Goal: Check status: Check status

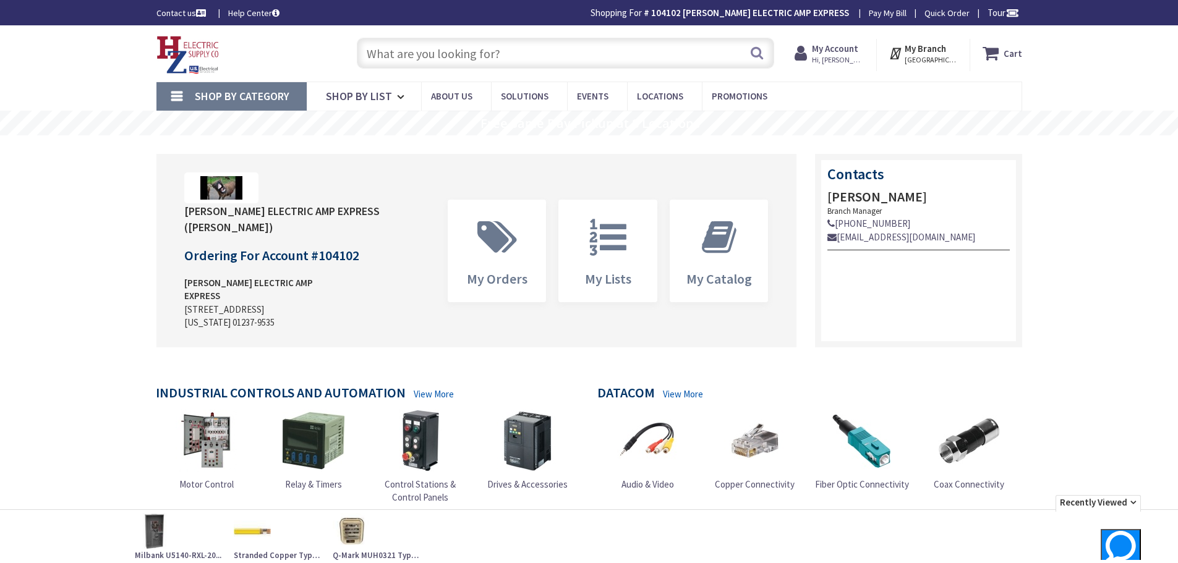
click at [836, 53] on strong "My Account" at bounding box center [835, 49] width 46 height 12
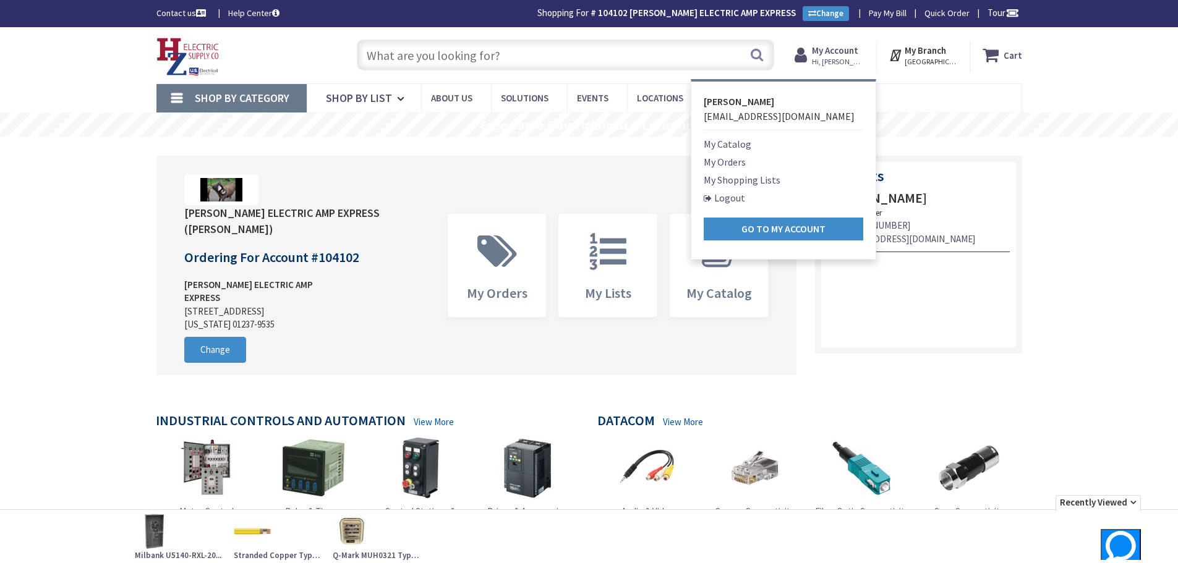
click at [735, 163] on link "My Orders" at bounding box center [725, 162] width 42 height 15
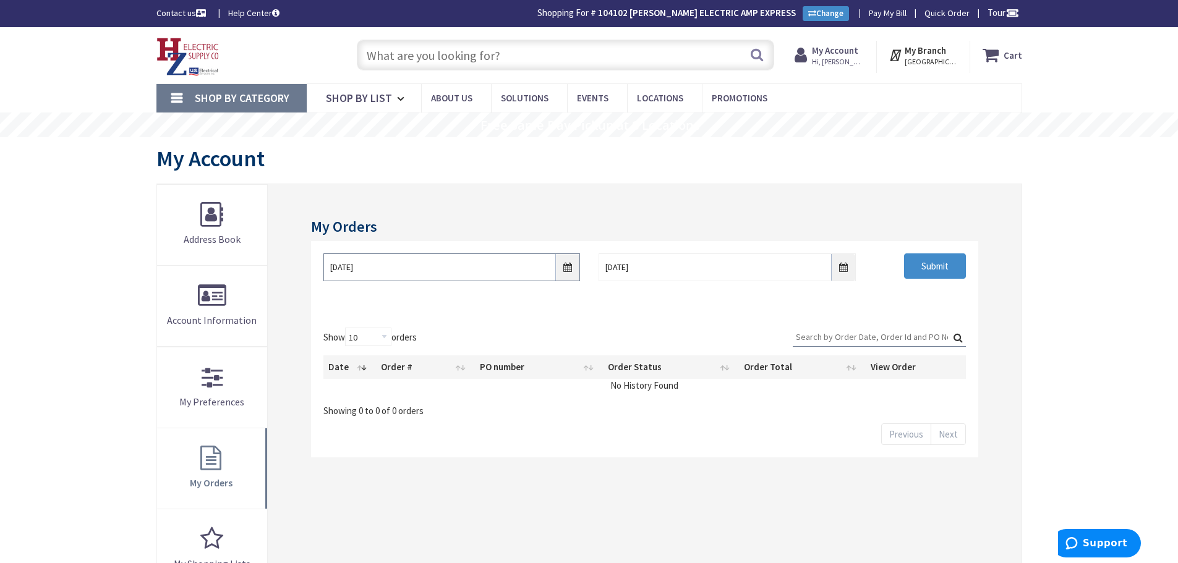
click at [568, 272] on input "8/27/2025" at bounding box center [451, 268] width 257 height 28
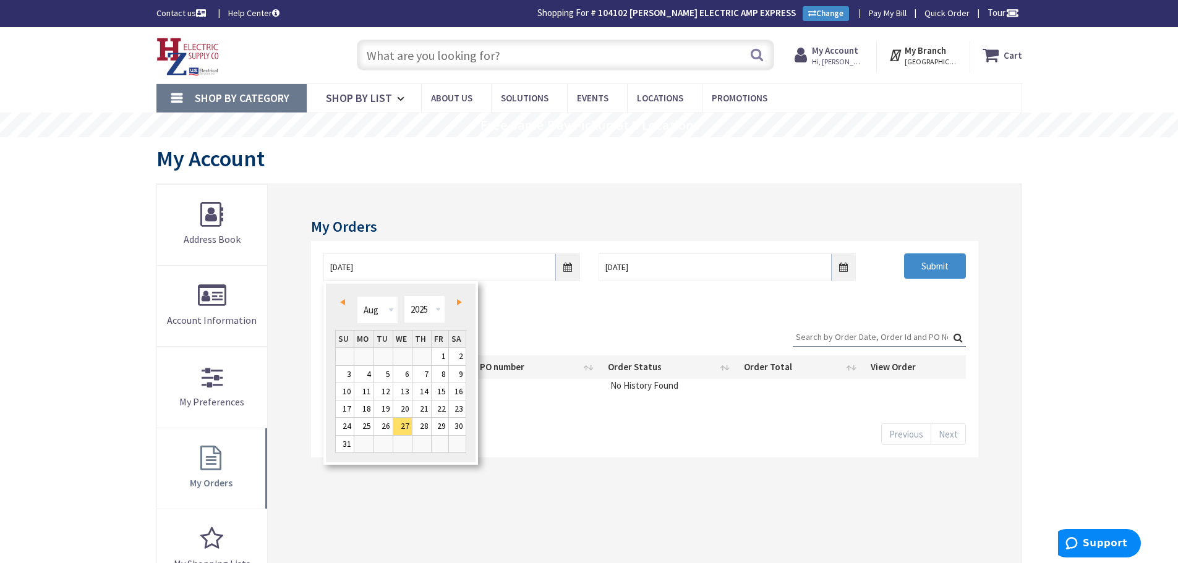
click at [348, 303] on link "Prev" at bounding box center [344, 302] width 17 height 17
type input "07/26/2025"
type input "Piper Farm, [STREET_ADDRESS]"
click at [346, 302] on link "Prev" at bounding box center [344, 302] width 17 height 17
click at [346, 301] on link "Prev" at bounding box center [344, 302] width 17 height 17
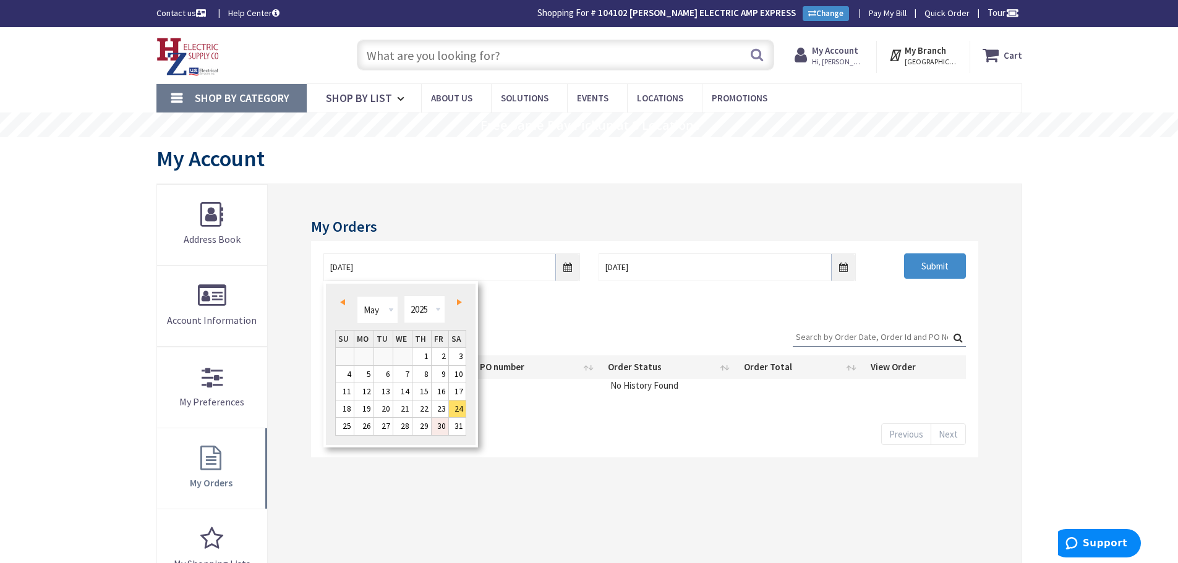
click at [440, 425] on link "30" at bounding box center [440, 426] width 17 height 17
type input "05/30/2025"
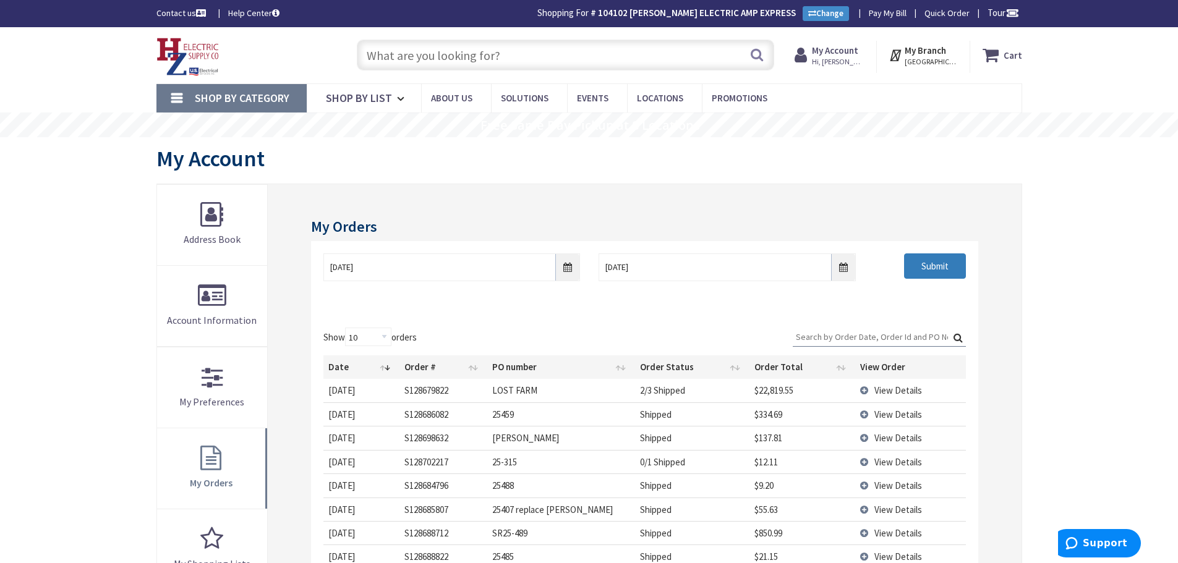
click at [939, 265] on input "Submit" at bounding box center [935, 267] width 62 height 26
drag, startPoint x: 819, startPoint y: 337, endPoint x: 1166, endPoint y: 414, distance: 355.4
click at [824, 337] on input "Search:" at bounding box center [879, 337] width 173 height 19
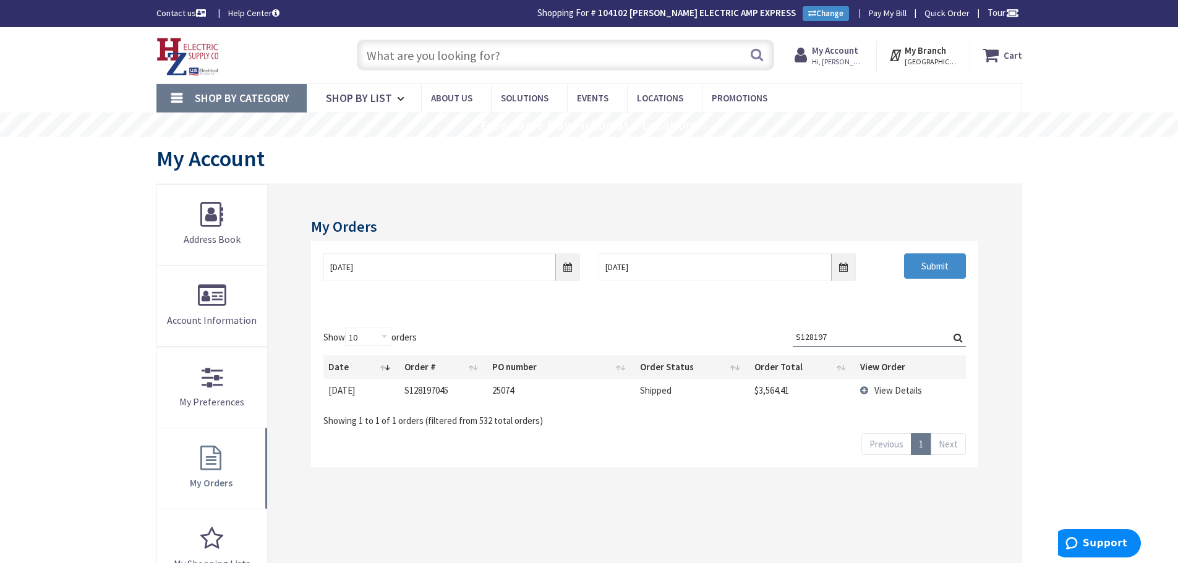
type input "S128197"
click at [863, 393] on td "View Details" at bounding box center [910, 390] width 110 height 23
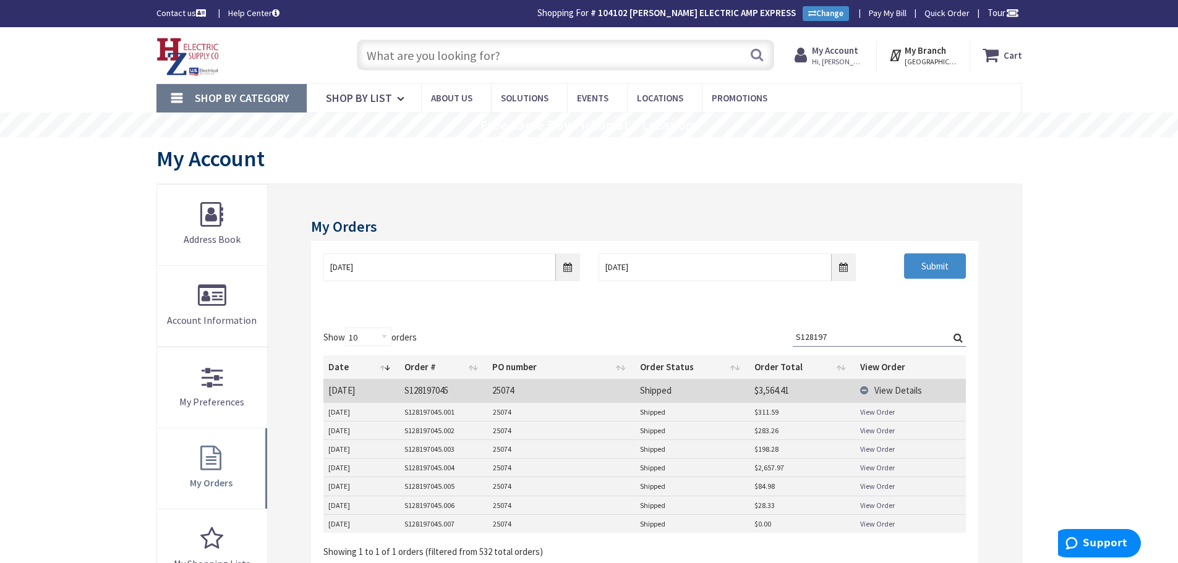
click at [866, 411] on link "View Order" at bounding box center [877, 412] width 35 height 11
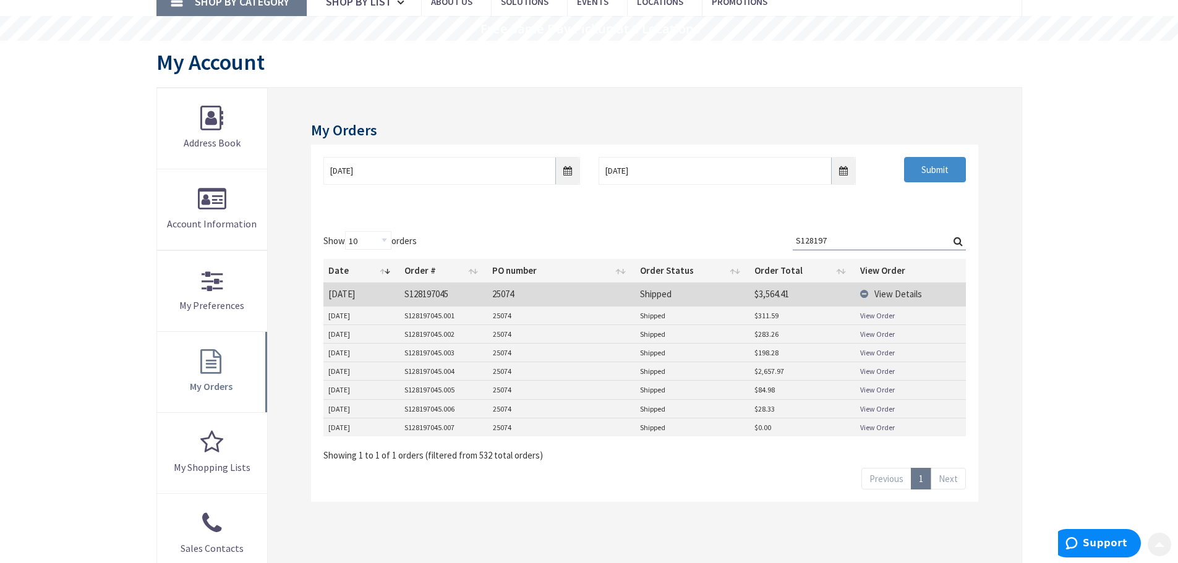
scroll to position [124, 0]
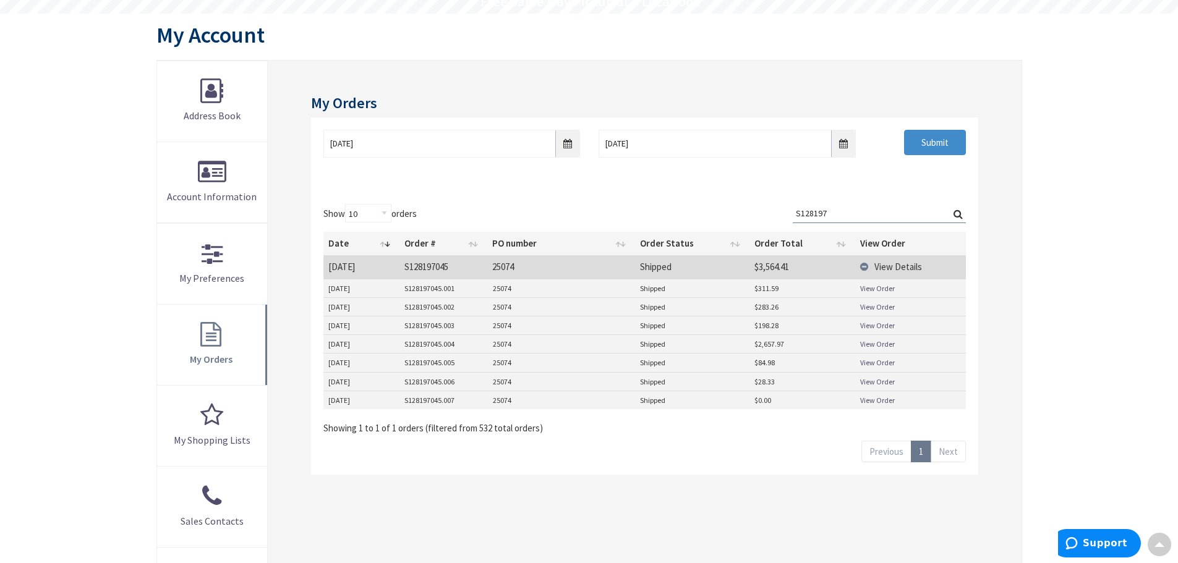
click at [879, 290] on link "View Order" at bounding box center [877, 288] width 35 height 11
click at [874, 307] on link "View Order" at bounding box center [877, 307] width 35 height 11
click at [866, 344] on link "View Order" at bounding box center [877, 344] width 35 height 11
click at [873, 379] on link "View Order" at bounding box center [877, 382] width 35 height 11
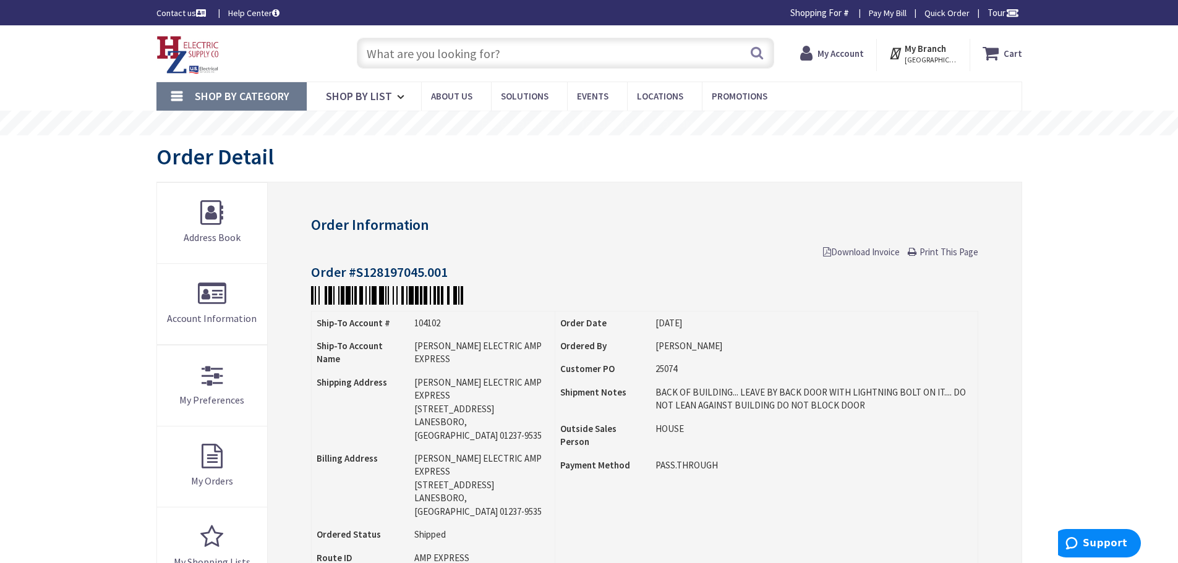
click at [848, 245] on link "Download Invoice" at bounding box center [861, 251] width 77 height 13
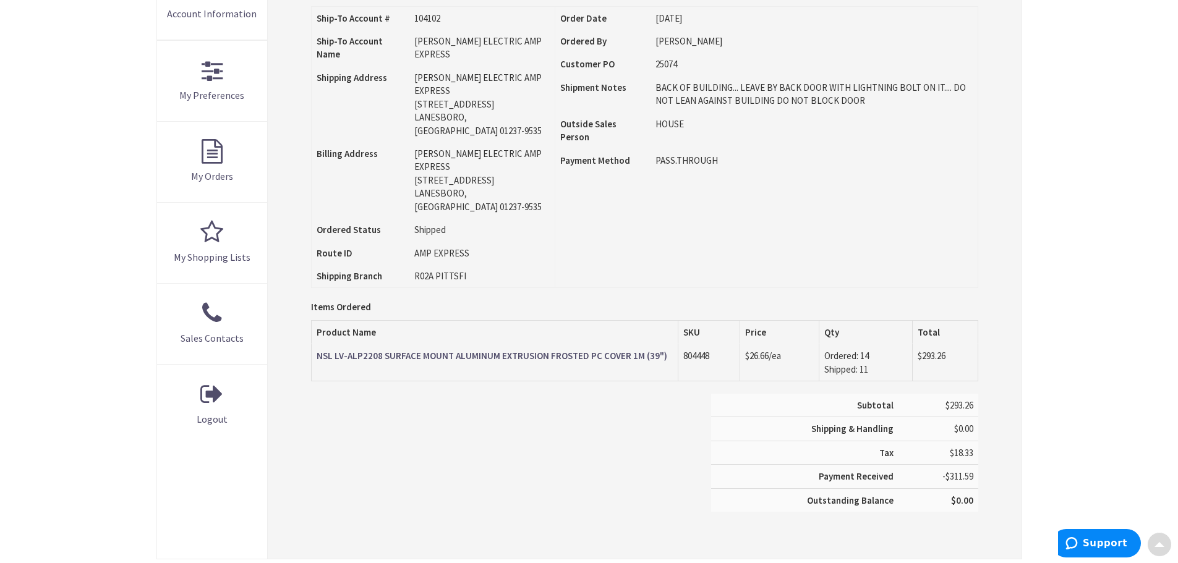
scroll to position [309, 0]
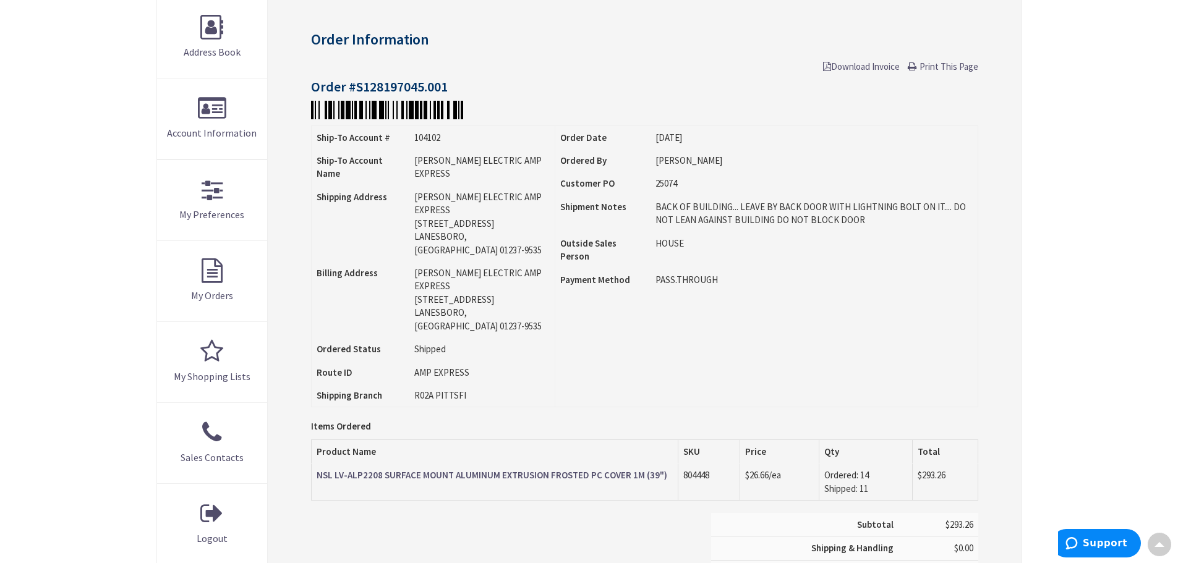
scroll to position [187, 0]
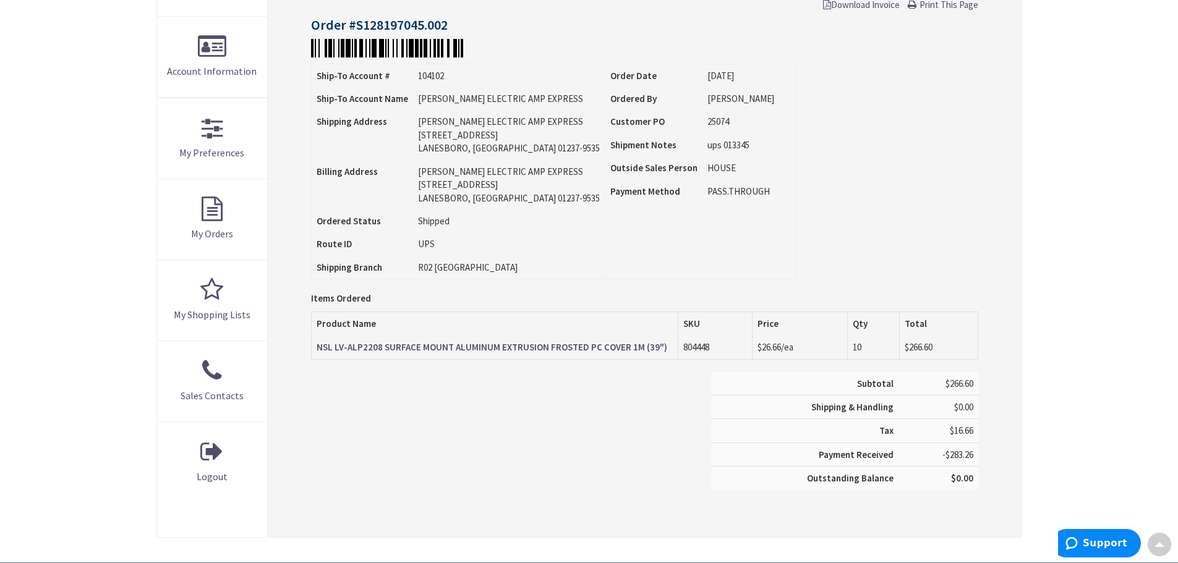
scroll to position [249, 0]
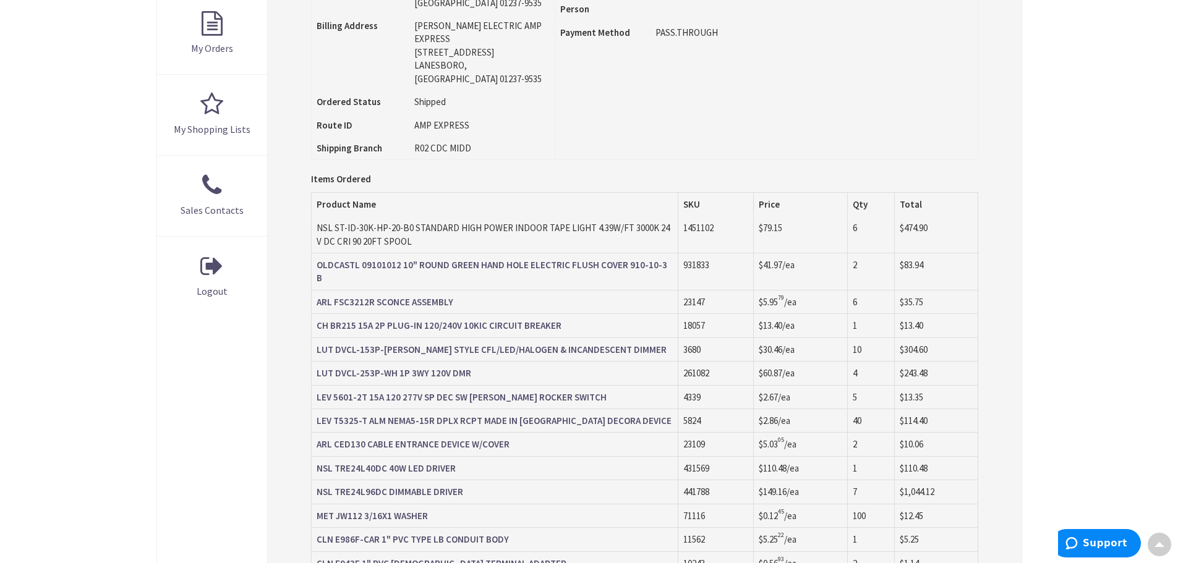
scroll to position [435, 0]
click at [547, 216] on td "NSL ST-ID-30K-HP-20-B0 STANDARD HIGH POWER INDOOR TAPE LIGHT 4.39W/FT 3000K 24V…" at bounding box center [495, 234] width 367 height 36
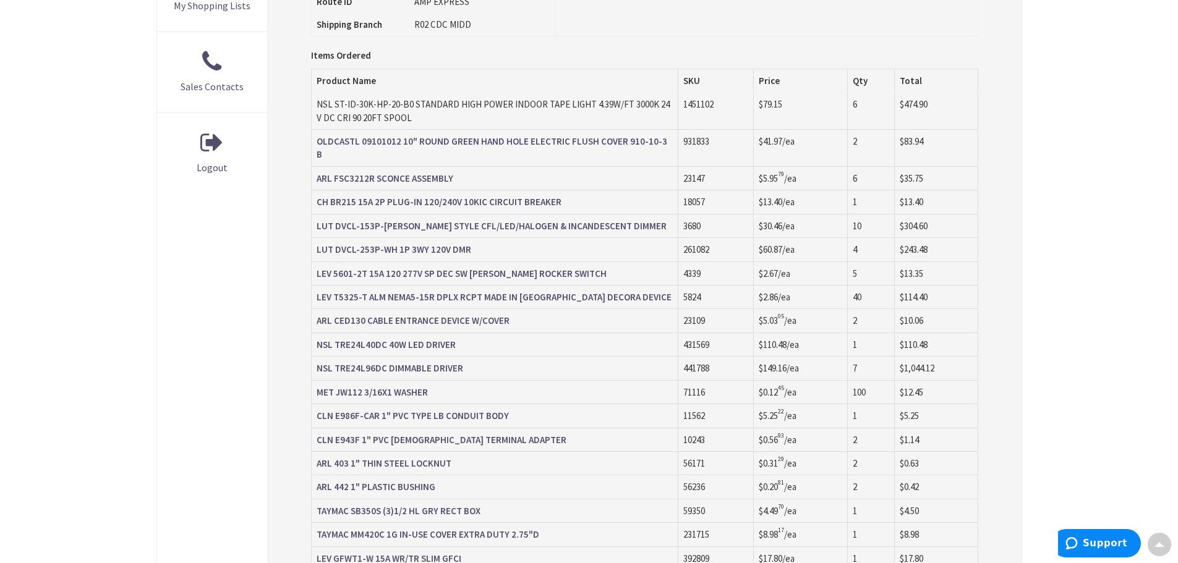
scroll to position [497, 0]
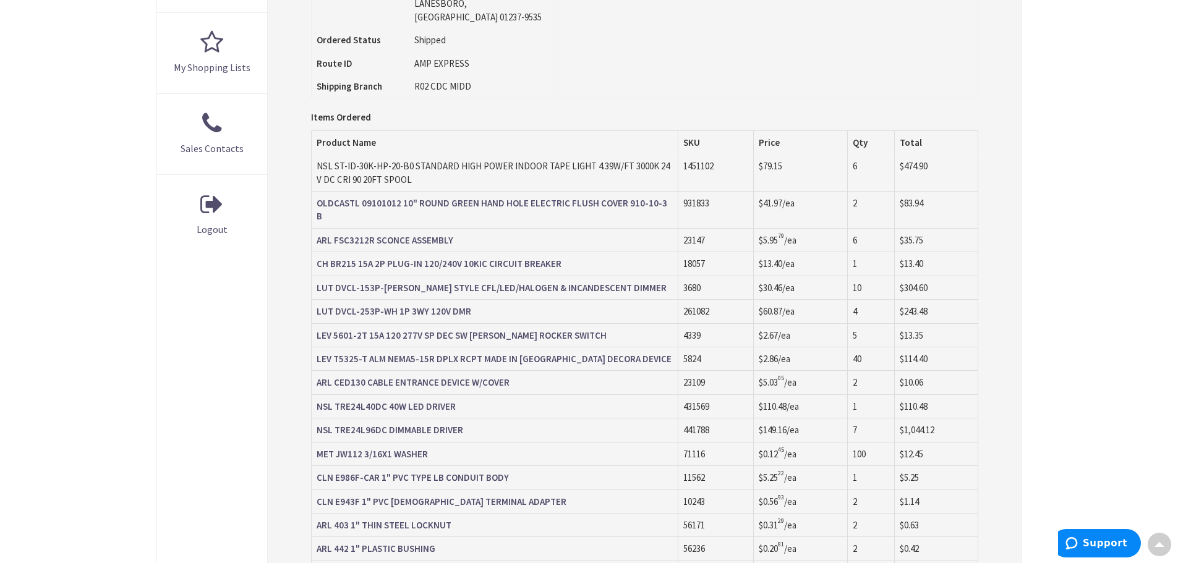
click at [427, 377] on strong "ARL CED130 CABLE ENTRANCE DEVICE W/COVER" at bounding box center [413, 383] width 193 height 12
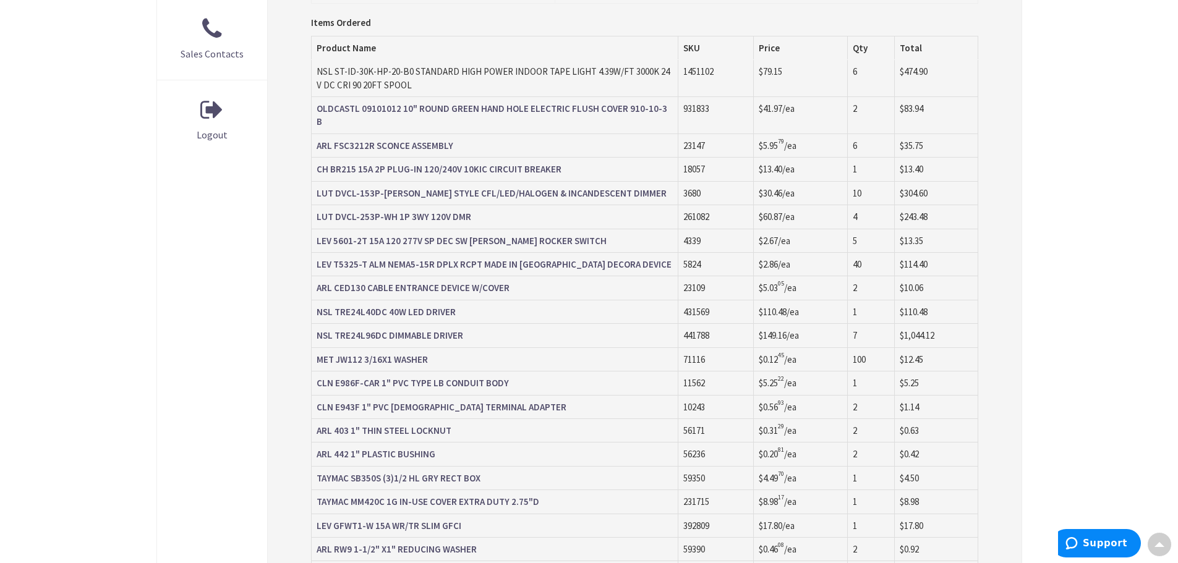
scroll to position [558, 0]
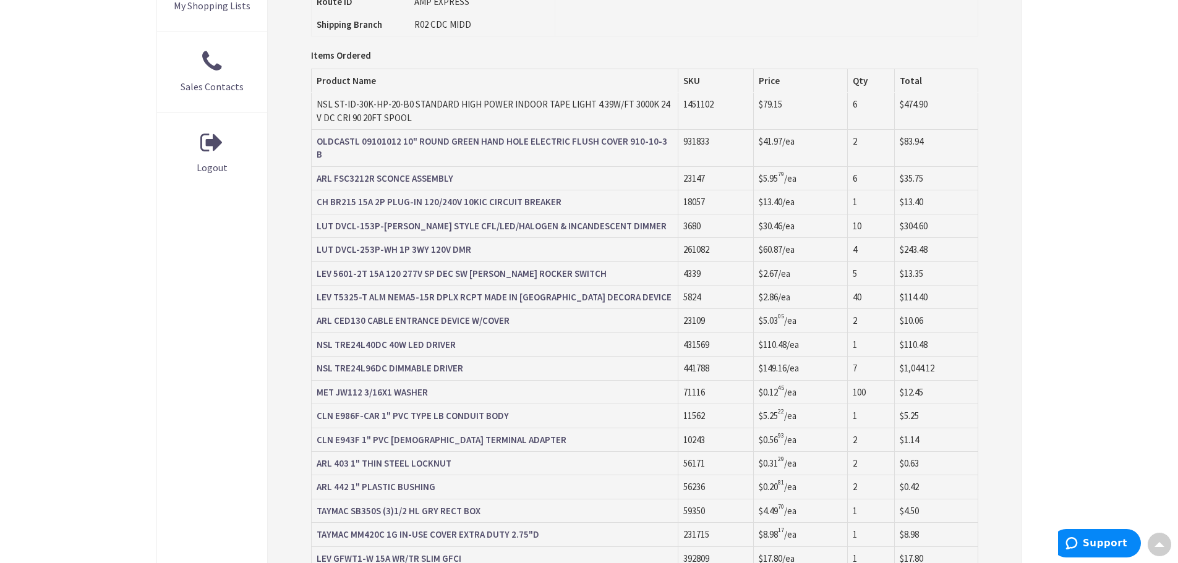
click at [430, 93] on td "NSL ST-ID-30K-HP-20-B0 STANDARD HIGH POWER INDOOR TAPE LIGHT 4.39W/FT 3000K 24V…" at bounding box center [495, 111] width 367 height 36
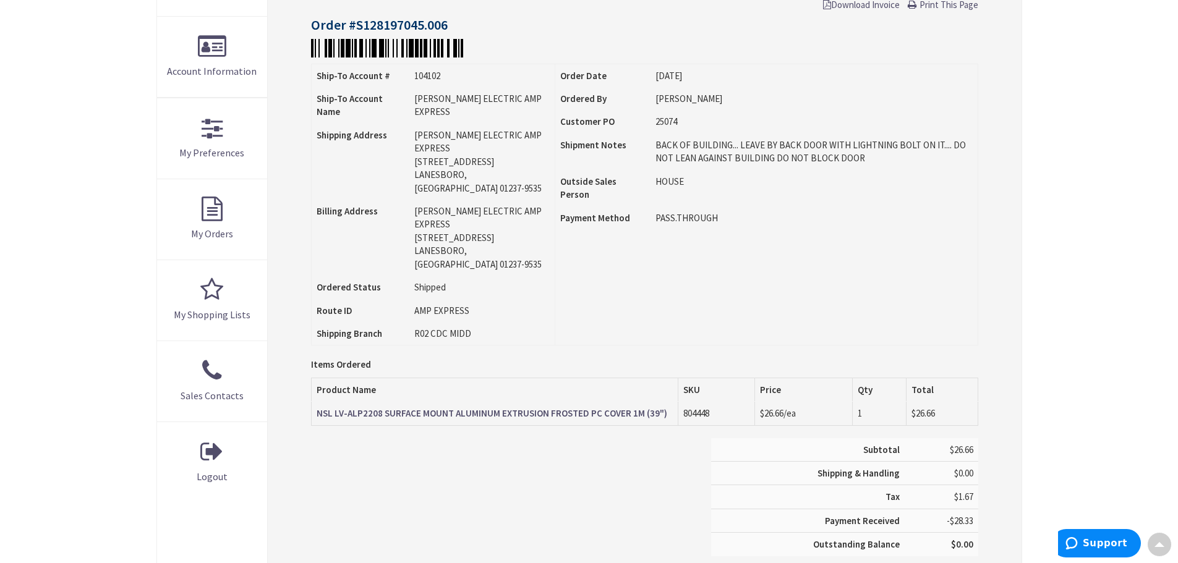
click at [530, 408] on strong "NSL LV-ALP2208 SURFACE MOUNT ALUMINUM EXTRUSION FROSTED PC COVER 1M (39")" at bounding box center [492, 414] width 351 height 12
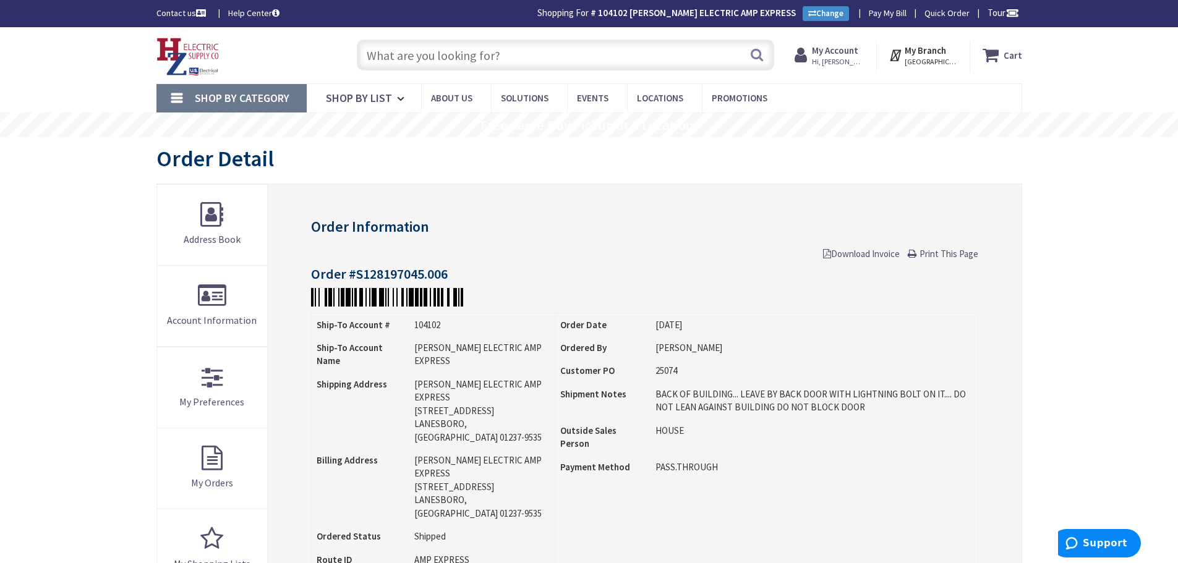
drag, startPoint x: 398, startPoint y: 46, endPoint x: 411, endPoint y: 49, distance: 13.3
click at [404, 48] on input "text" at bounding box center [565, 55] width 417 height 31
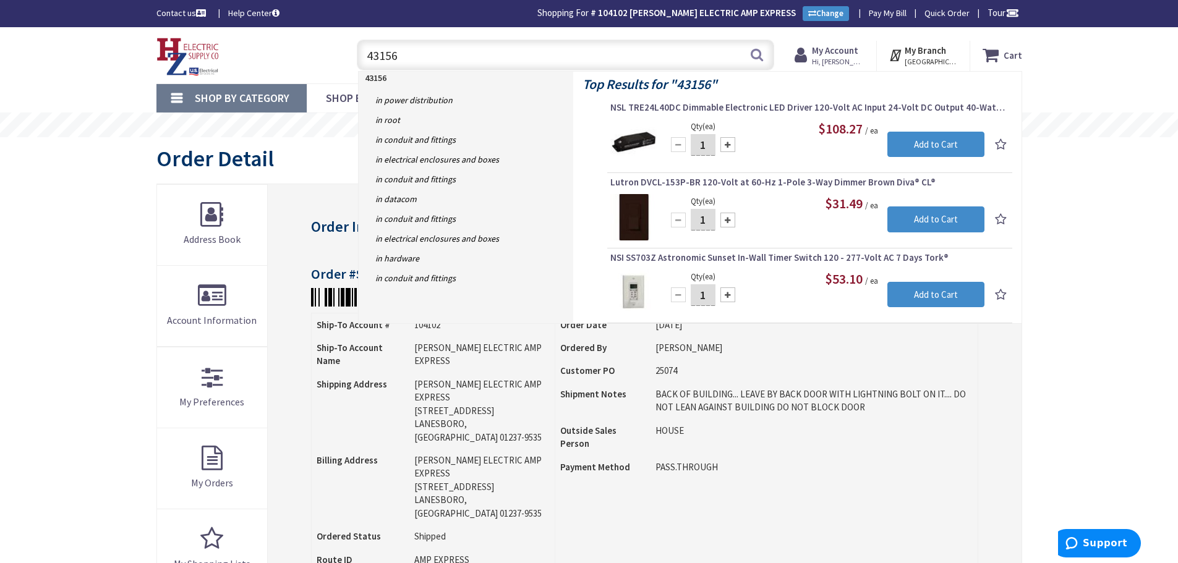
type input "431569"
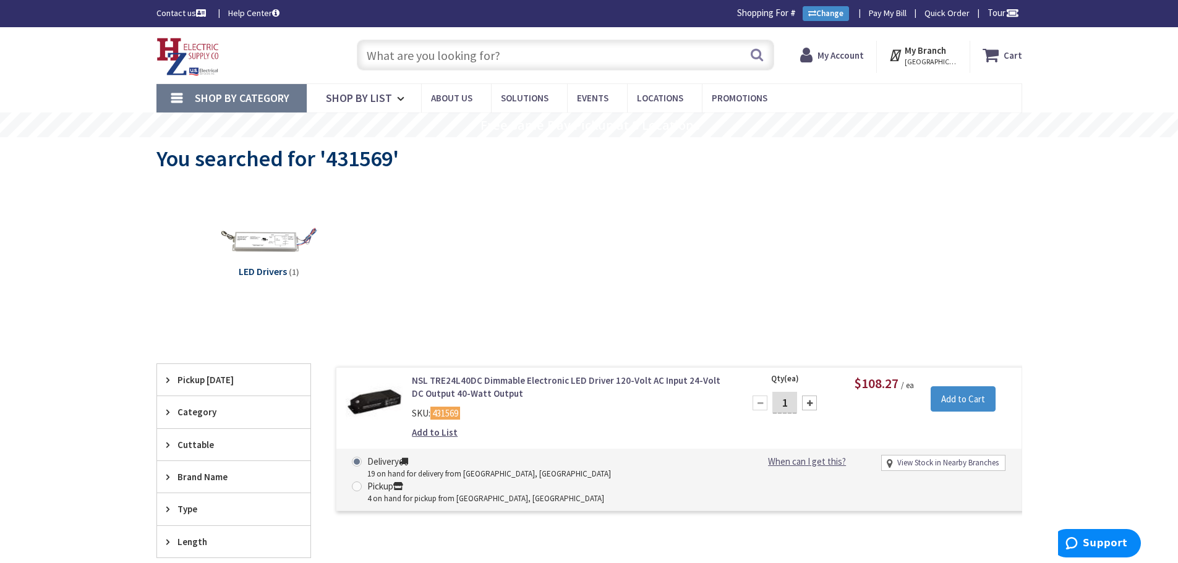
click at [416, 61] on input "text" at bounding box center [565, 55] width 417 height 31
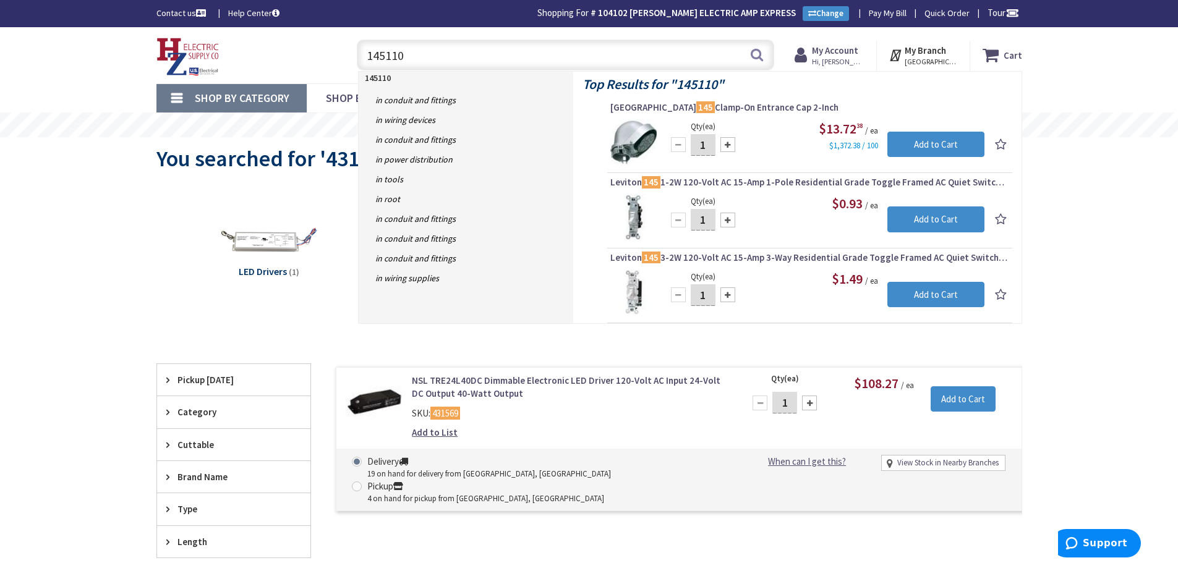
type input "1451102"
